Goal: Find specific page/section: Find specific page/section

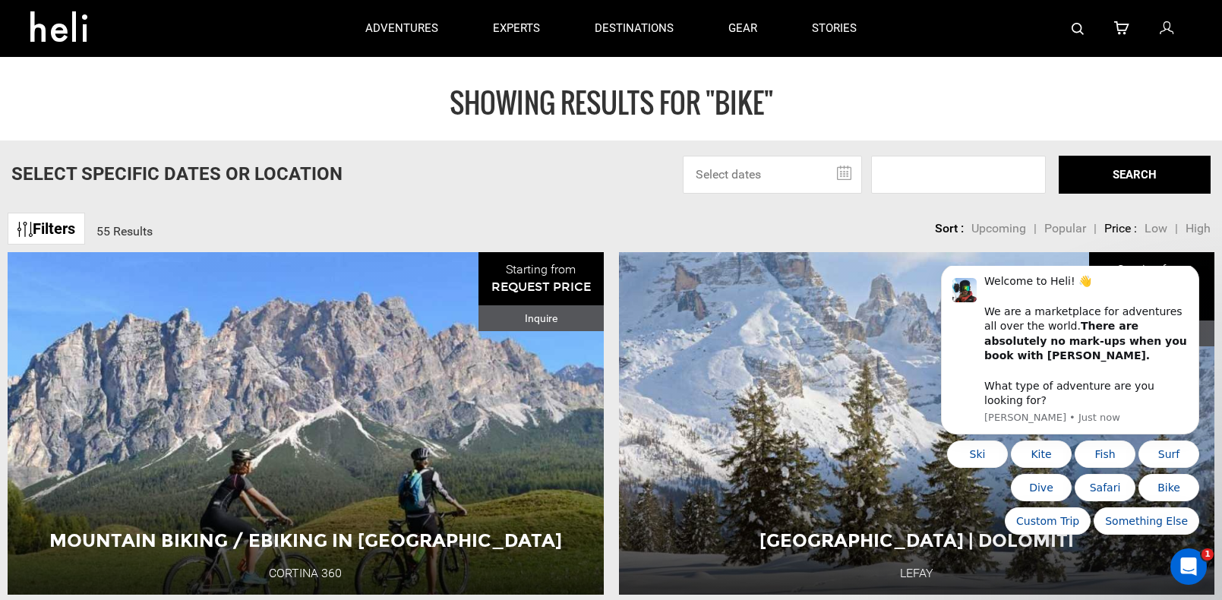
click at [17, 226] on link "Filters" at bounding box center [46, 229] width 77 height 33
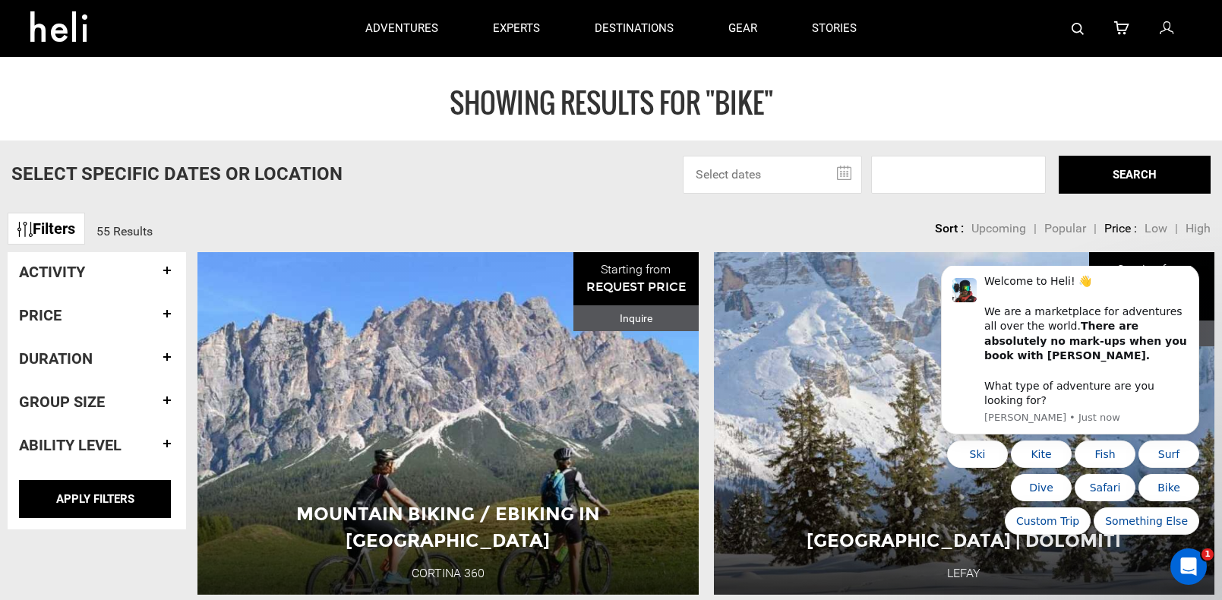
click at [164, 267] on h4 "Activity" at bounding box center [97, 272] width 156 height 17
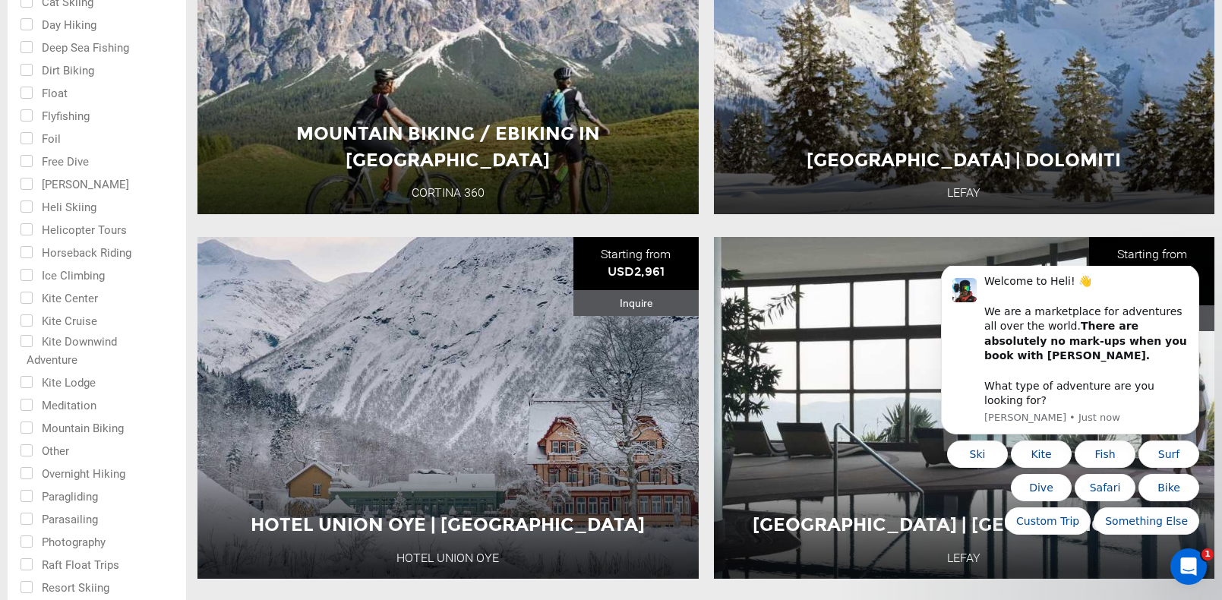
scroll to position [456, 0]
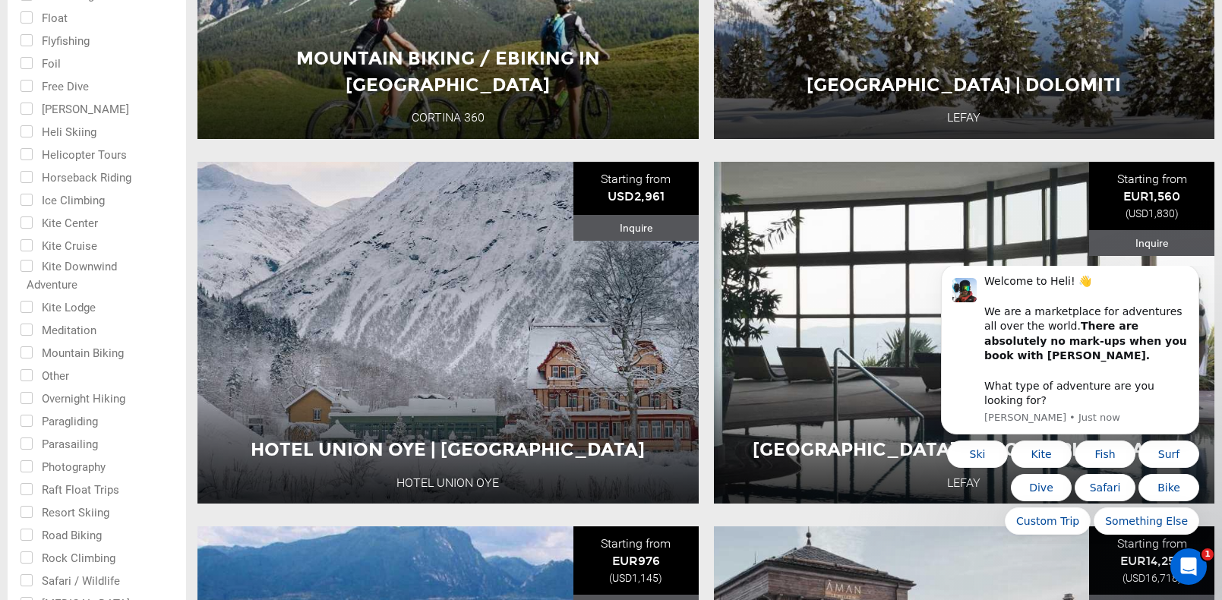
click at [22, 356] on input "checkbox" at bounding box center [86, 351] width 133 height 23
checkbox input "true"
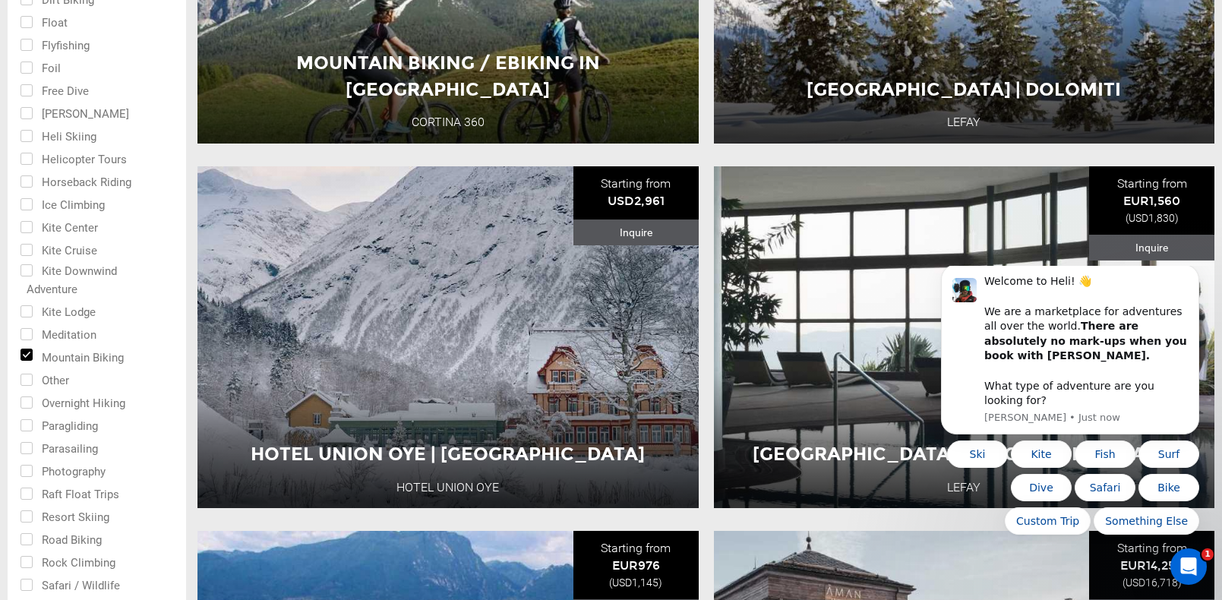
scroll to position [76, 0]
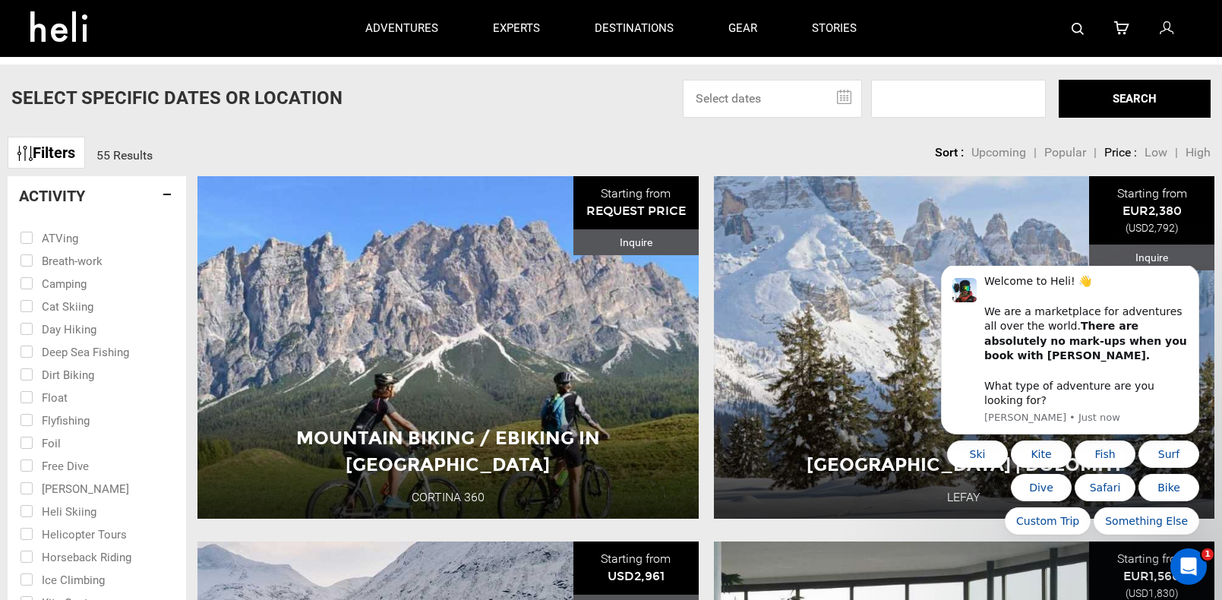
click at [163, 197] on h4 "Activity" at bounding box center [97, 196] width 156 height 17
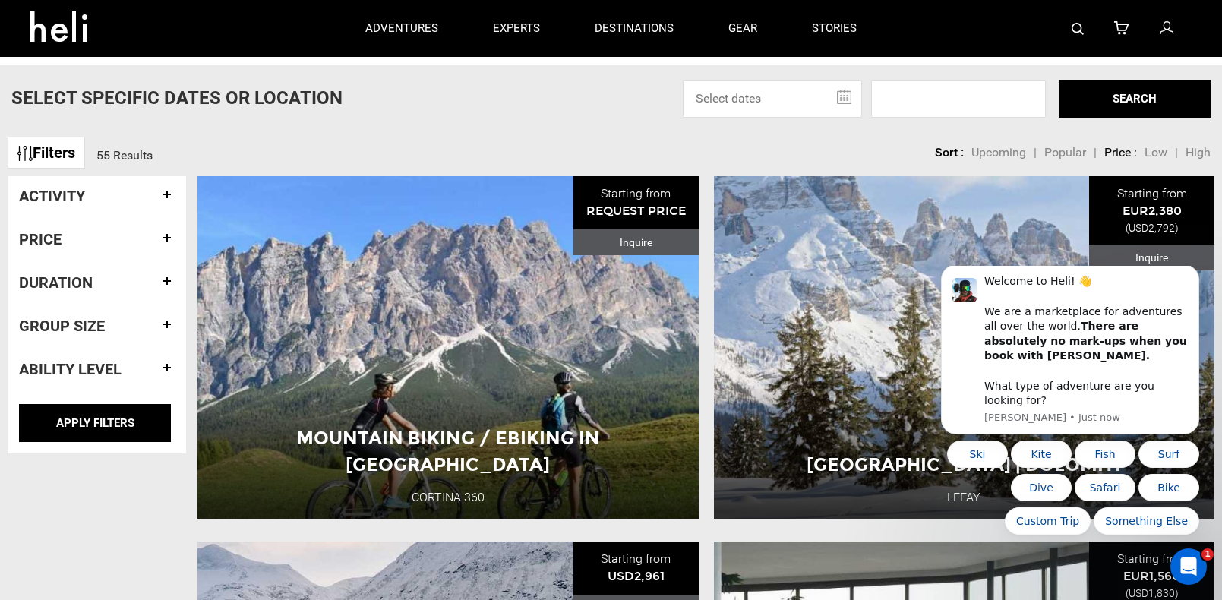
click at [168, 286] on h4 "Duration" at bounding box center [97, 282] width 156 height 17
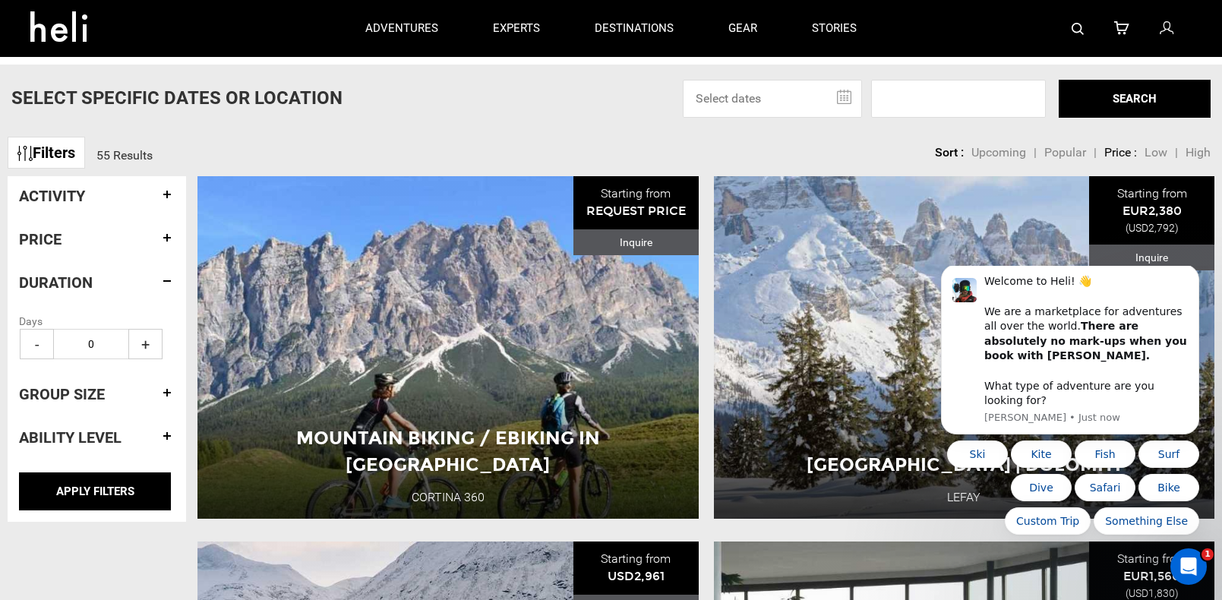
click at [146, 345] on span "+" at bounding box center [145, 344] width 34 height 30
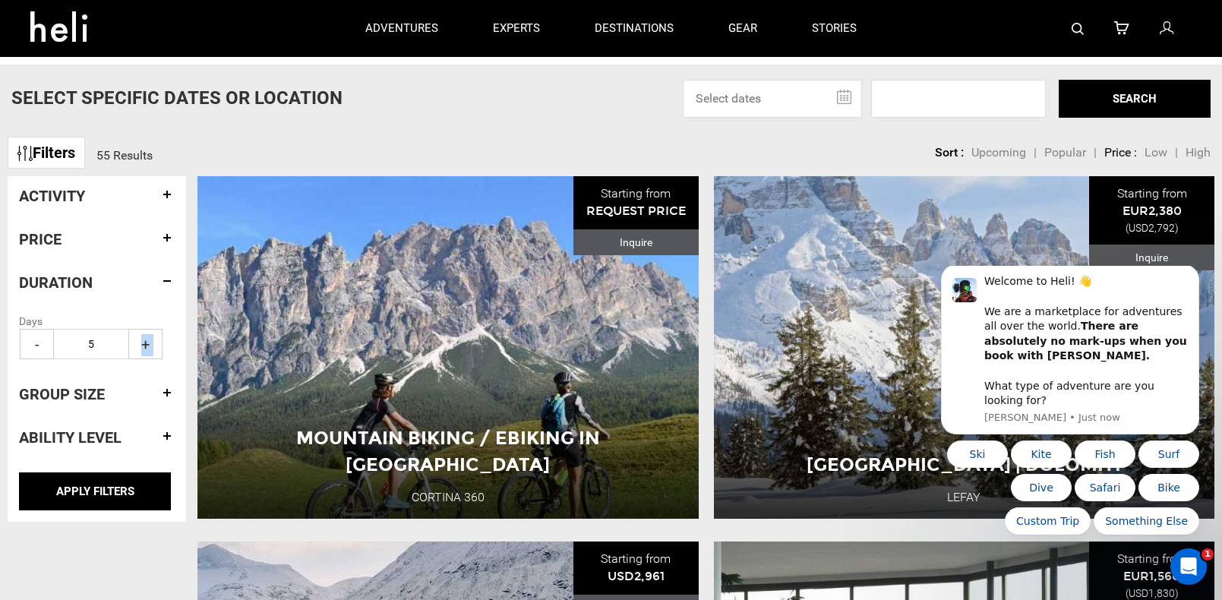
click at [145, 344] on span "+" at bounding box center [145, 344] width 34 height 30
type input "6"
click at [166, 436] on h4 "Ability Level" at bounding box center [97, 437] width 156 height 17
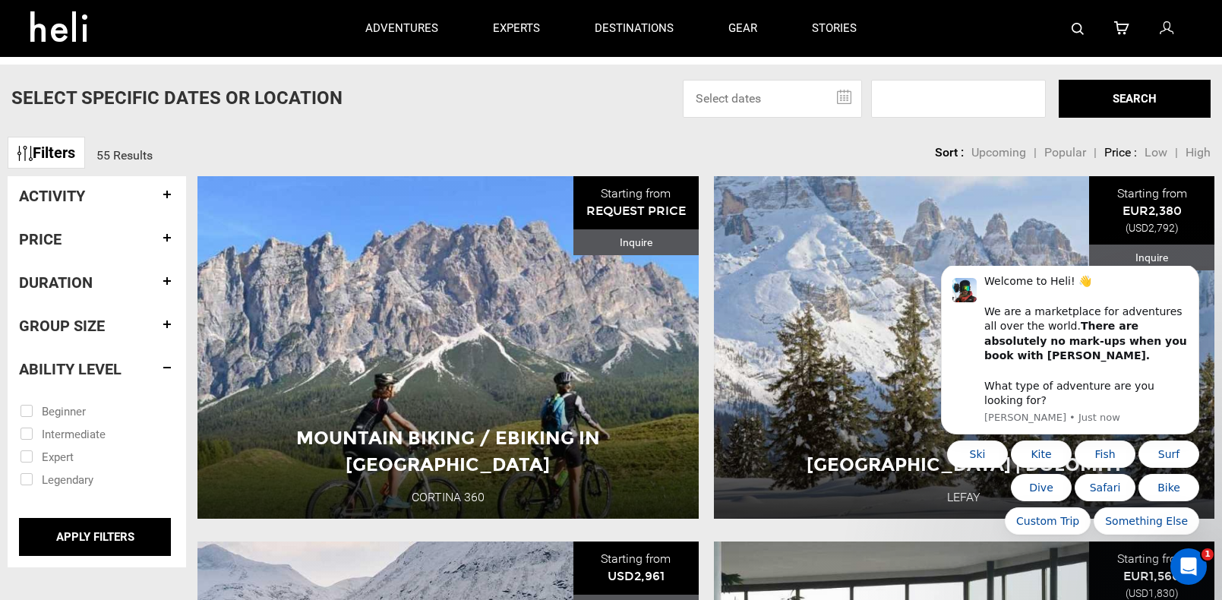
click at [58, 458] on input "checkbox" at bounding box center [86, 455] width 133 height 23
checkbox input "true"
click at [46, 479] on input "checkbox" at bounding box center [86, 478] width 133 height 23
checkbox input "true"
click at [97, 533] on input "APPLY FILTERS" at bounding box center [95, 537] width 152 height 38
